Goal: Find specific page/section: Find specific page/section

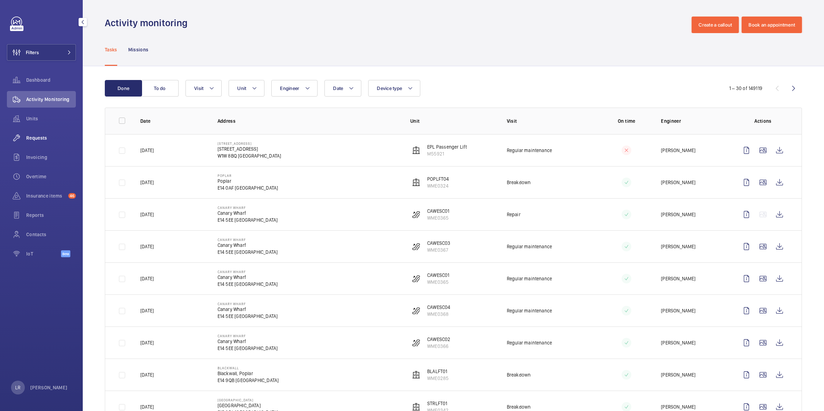
click at [54, 142] on div "Requests" at bounding box center [41, 138] width 69 height 17
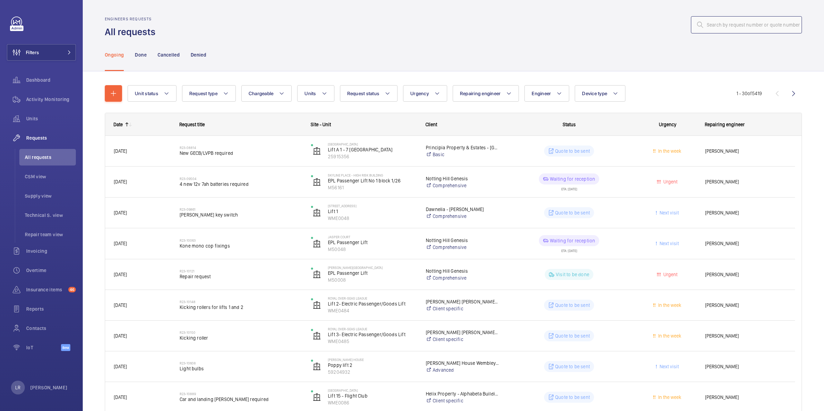
paste input "R25-11001"
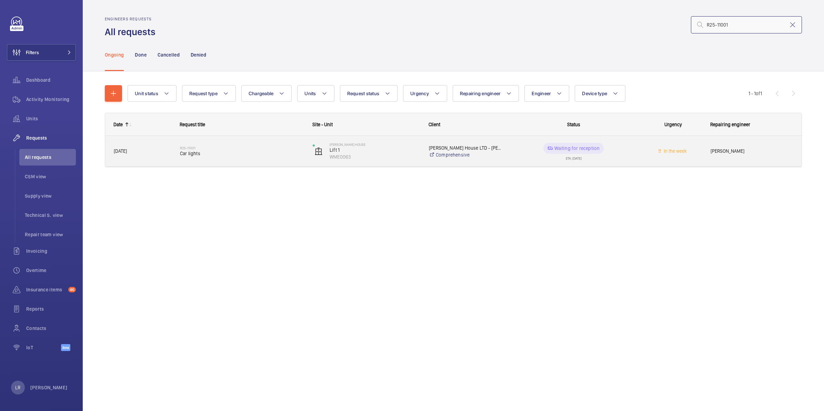
type input "R25-11001"
click at [191, 152] on span "Car lights" at bounding box center [242, 153] width 124 height 7
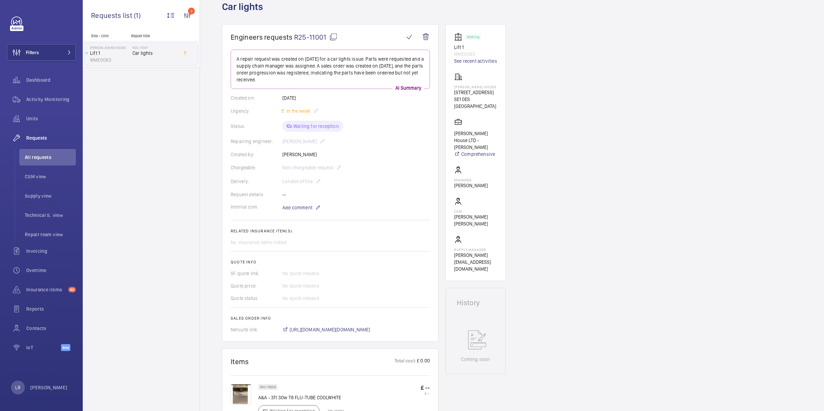
scroll to position [86, 0]
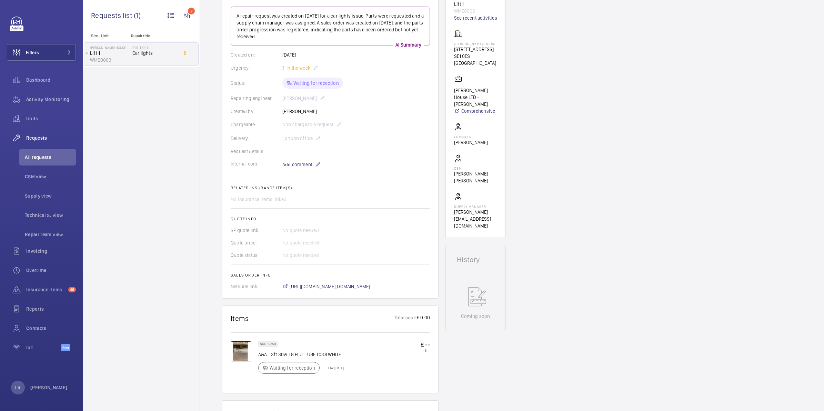
click at [595, 258] on div "Engineers requests R25-11001 A repair request was created on 2025-08-15 for a c…" at bounding box center [512, 313] width 624 height 664
click at [313, 283] on span "https://6461500.app.netsuite.com/app/accounting/transactions/salesord.nl?id=296…" at bounding box center [330, 286] width 81 height 7
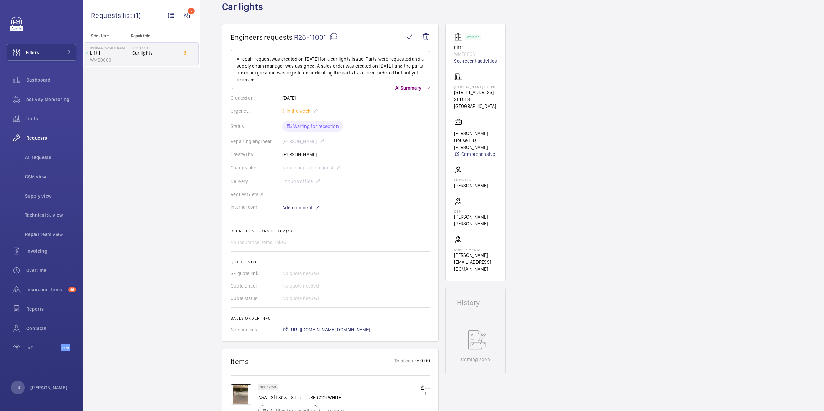
scroll to position [0, 0]
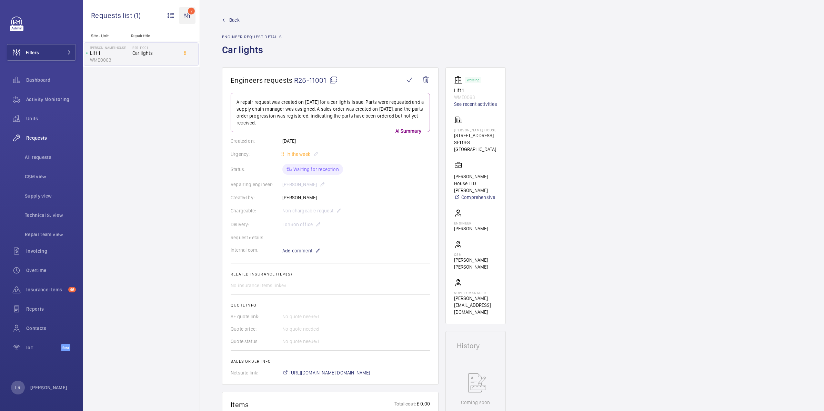
click at [191, 21] on wm-front-icon-button "2" at bounding box center [187, 15] width 17 height 17
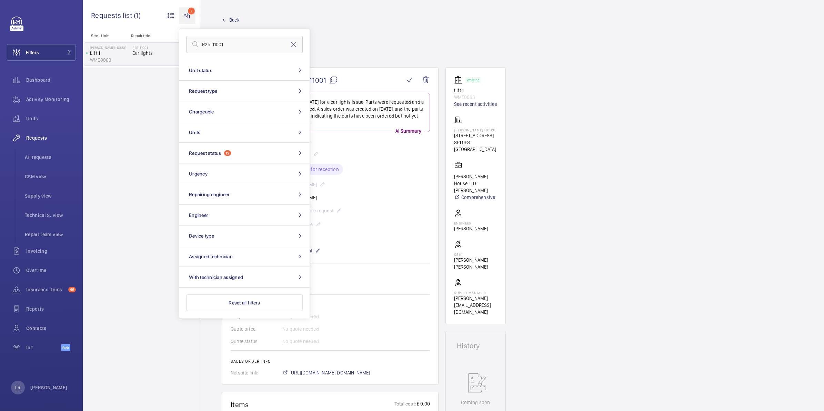
click at [191, 18] on wm-front-icon-button "2" at bounding box center [187, 15] width 17 height 17
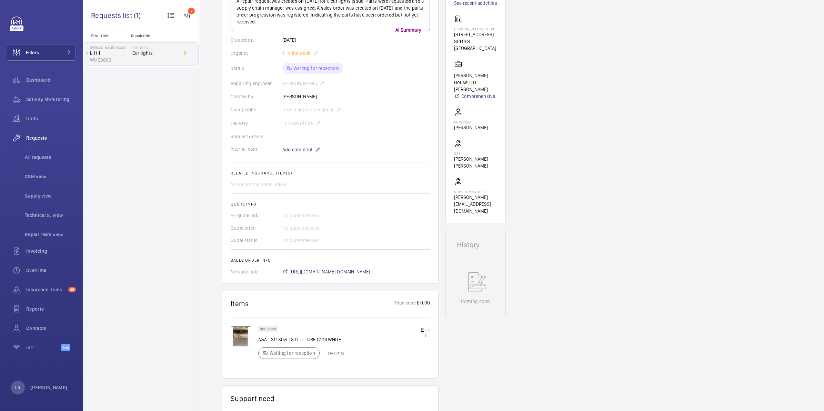
scroll to position [86, 0]
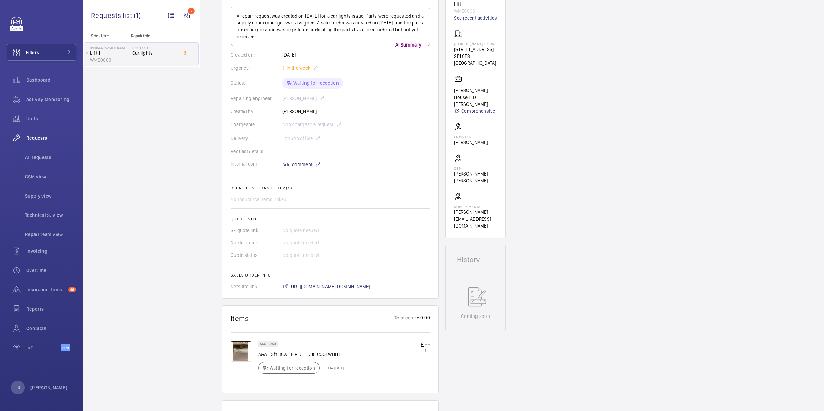
click at [354, 285] on span "https://6461500.app.netsuite.com/app/accounting/transactions/salesord.nl?id=296…" at bounding box center [330, 286] width 81 height 7
click at [42, 79] on span "Dashboard" at bounding box center [51, 80] width 50 height 7
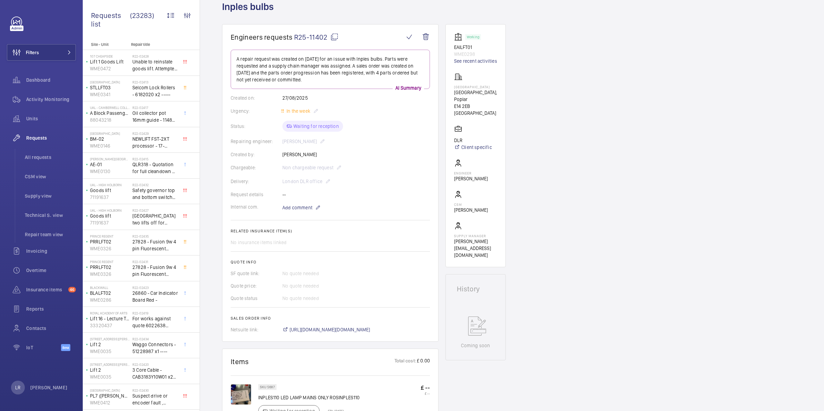
scroll to position [86, 0]
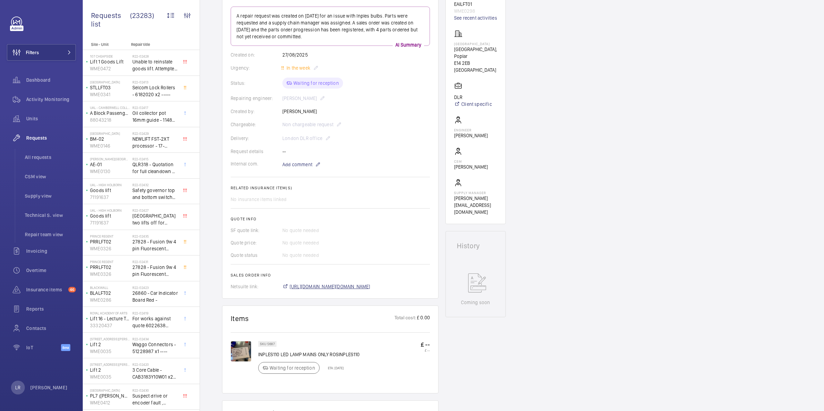
click at [325, 285] on span "[URL][DOMAIN_NAME][DOMAIN_NAME]" at bounding box center [330, 286] width 81 height 7
